Goal: Information Seeking & Learning: Learn about a topic

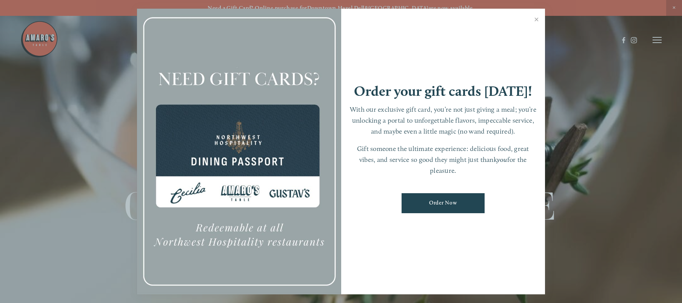
click at [535, 18] on link "Close" at bounding box center [536, 20] width 15 height 21
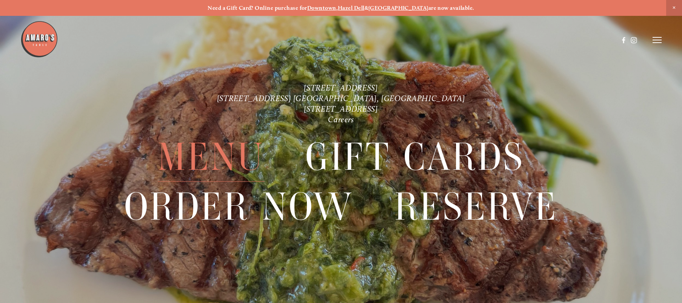
click at [208, 154] on span "Menu" at bounding box center [211, 157] width 107 height 49
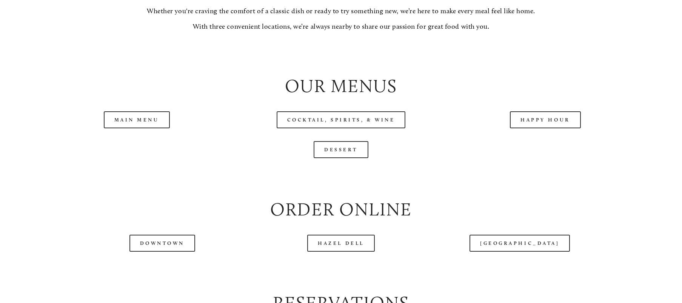
scroll to position [793, 0]
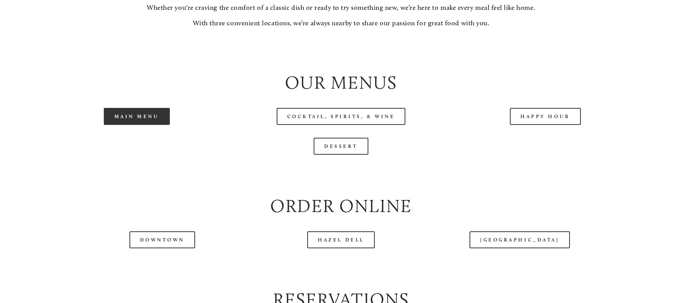
click at [129, 125] on link "Main Menu" at bounding box center [137, 116] width 66 height 17
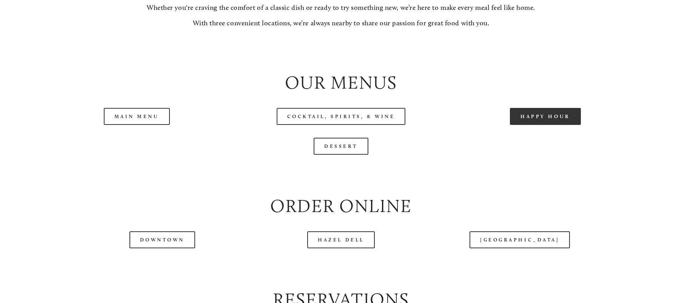
click at [545, 125] on link "Happy Hour" at bounding box center [545, 116] width 71 height 17
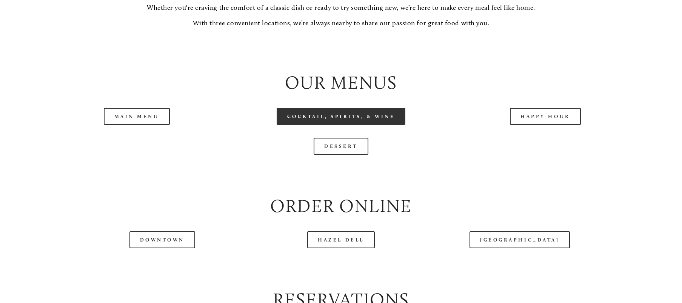
click at [343, 125] on link "Cocktail, Spirits, & Wine" at bounding box center [341, 116] width 129 height 17
